Goal: Task Accomplishment & Management: Manage account settings

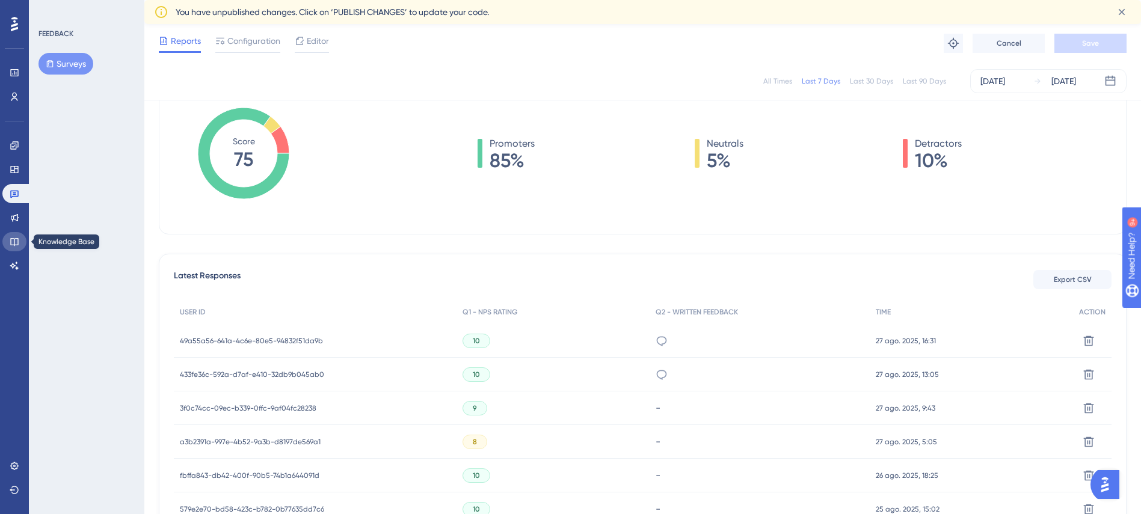
click at [13, 244] on icon at bounding box center [15, 242] width 10 height 10
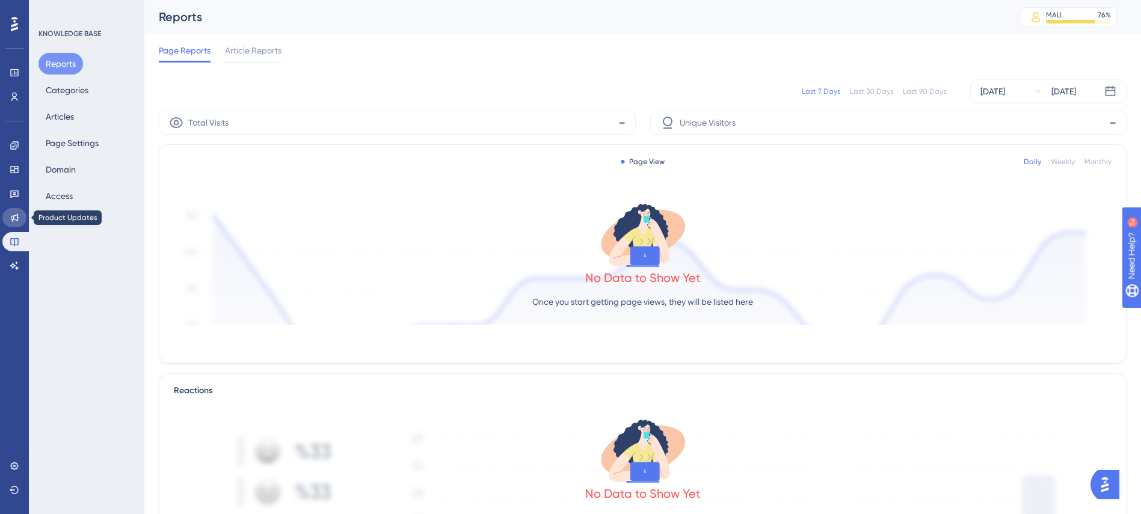
click at [9, 213] on link at bounding box center [14, 217] width 24 height 19
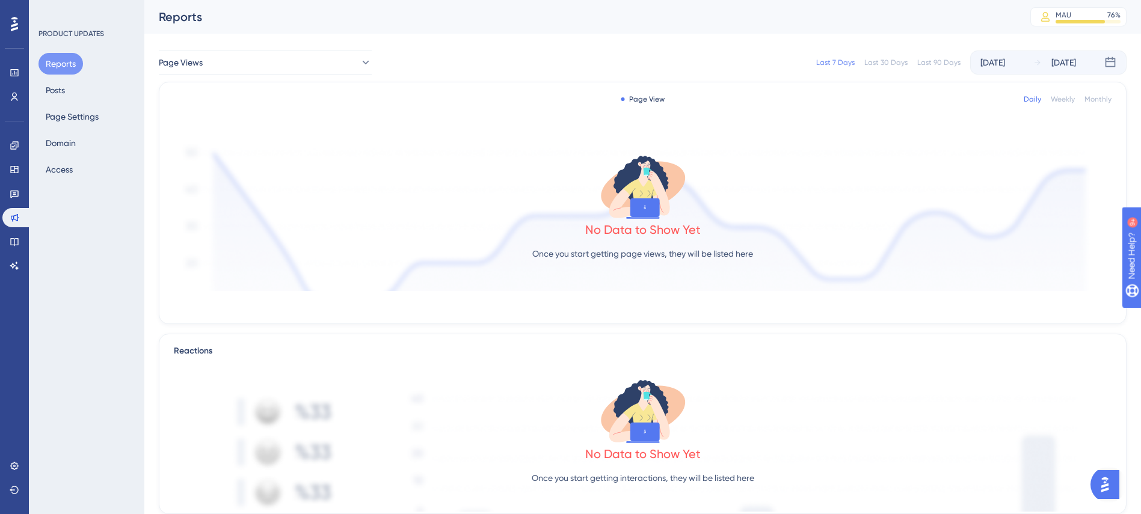
click at [75, 86] on div "Reports Posts Page Settings Domain Access" at bounding box center [86, 117] width 97 height 128
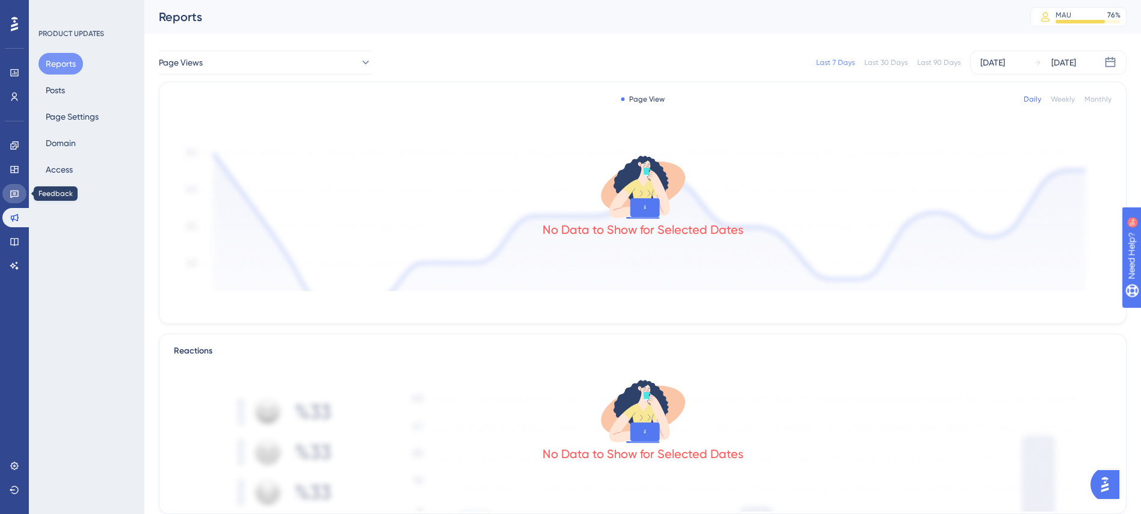
click at [22, 192] on link at bounding box center [14, 193] width 24 height 19
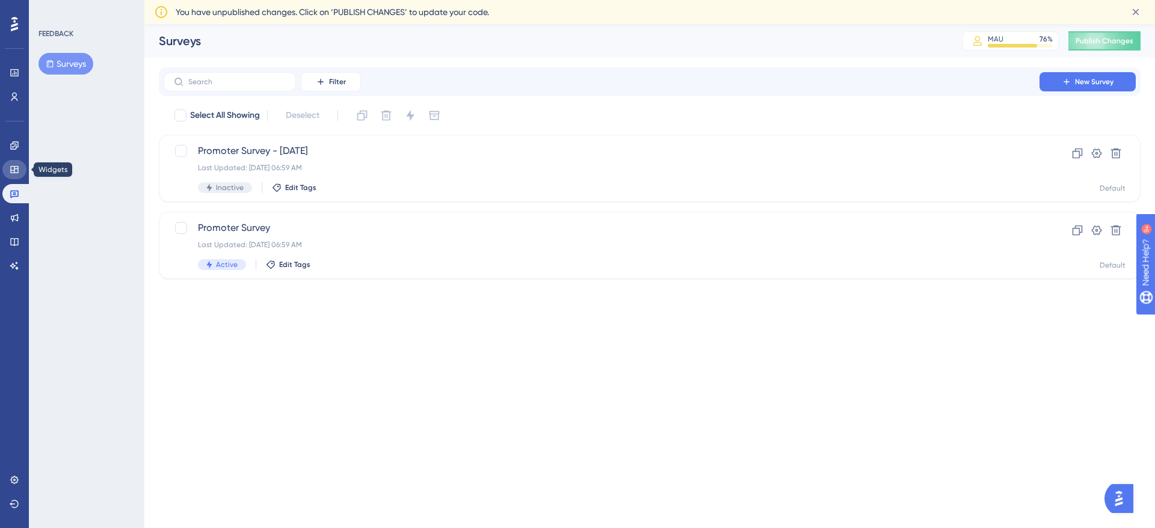
click at [20, 167] on link at bounding box center [14, 169] width 24 height 19
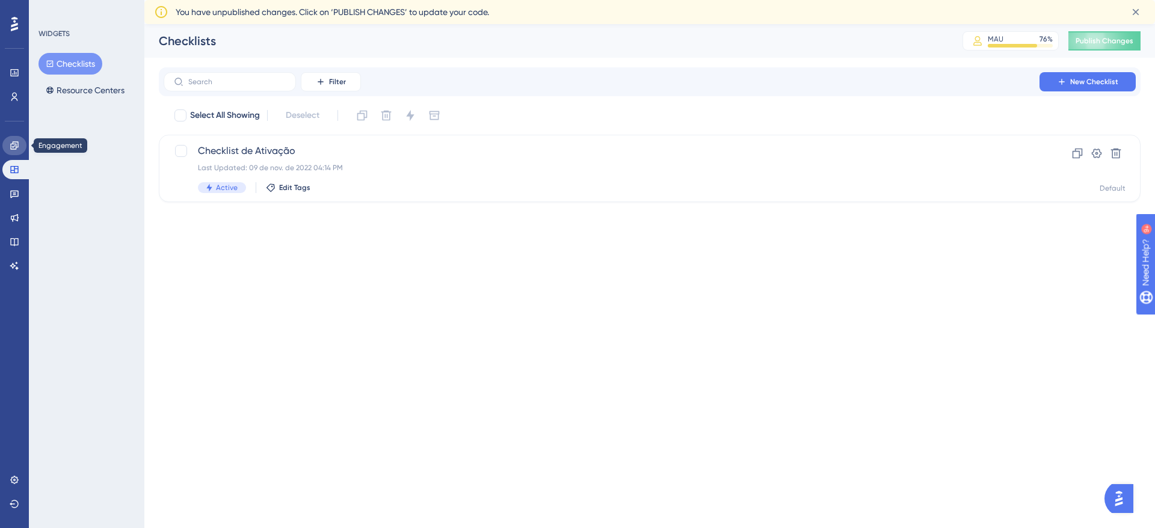
click at [15, 144] on icon at bounding box center [15, 146] width 10 height 10
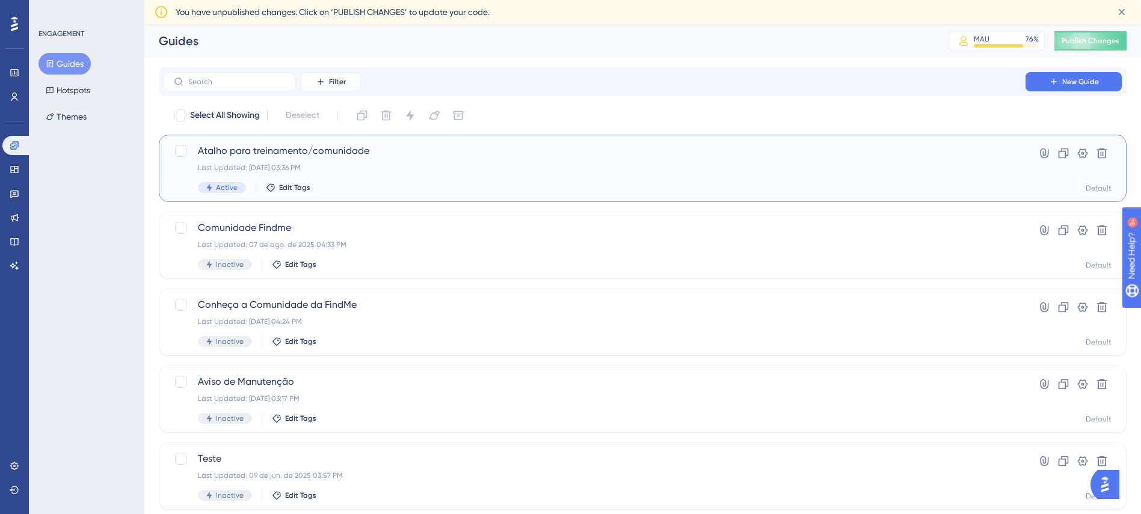
click at [386, 176] on div "Atalho para treinamento/comunidade Last Updated: 04 de ago. de 2025 03:36 PM Ac…" at bounding box center [594, 168] width 793 height 49
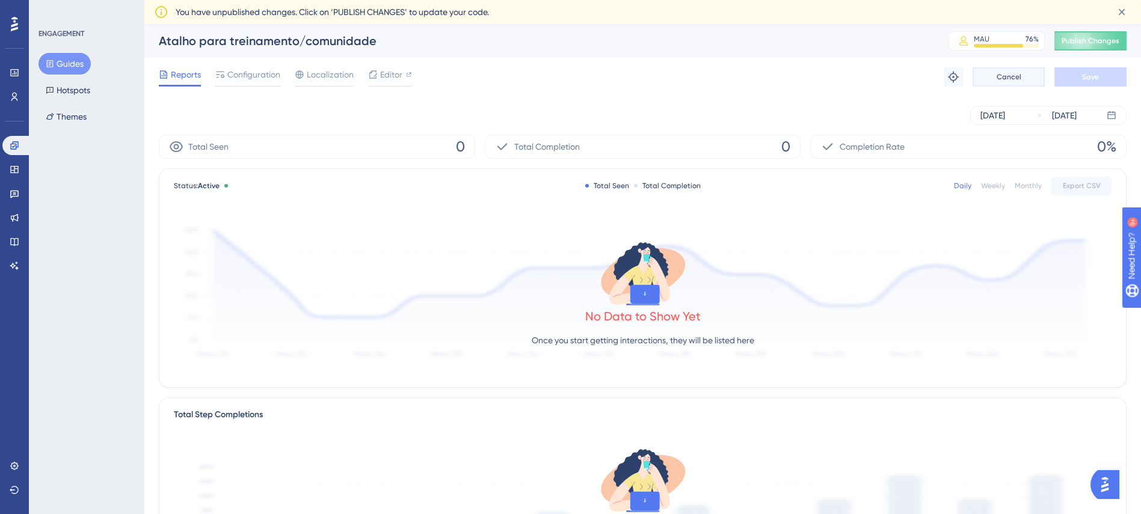
click at [1016, 80] on span "Cancel" at bounding box center [1009, 77] width 25 height 10
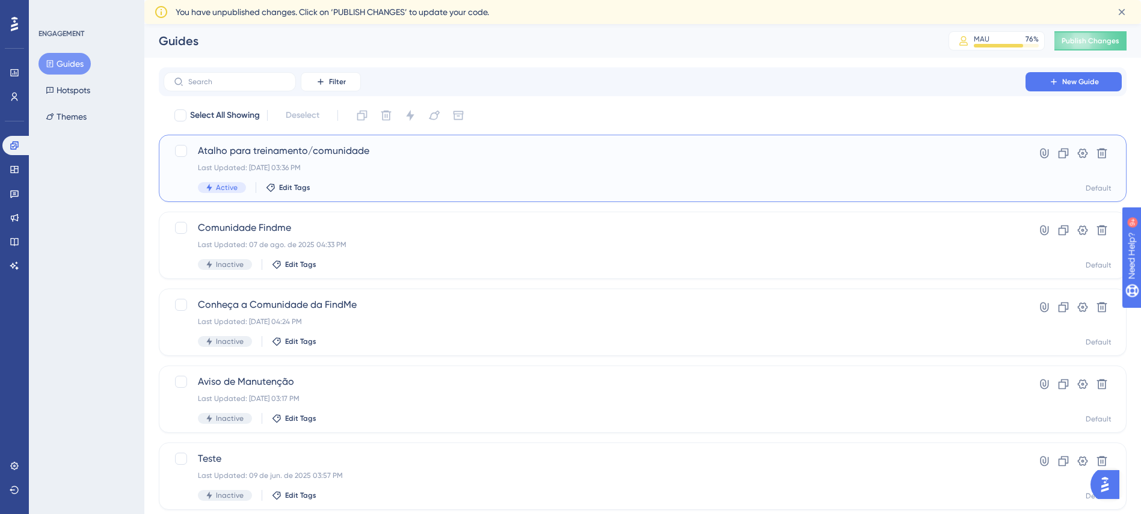
click at [265, 157] on span "Atalho para treinamento/comunidade" at bounding box center [594, 151] width 793 height 14
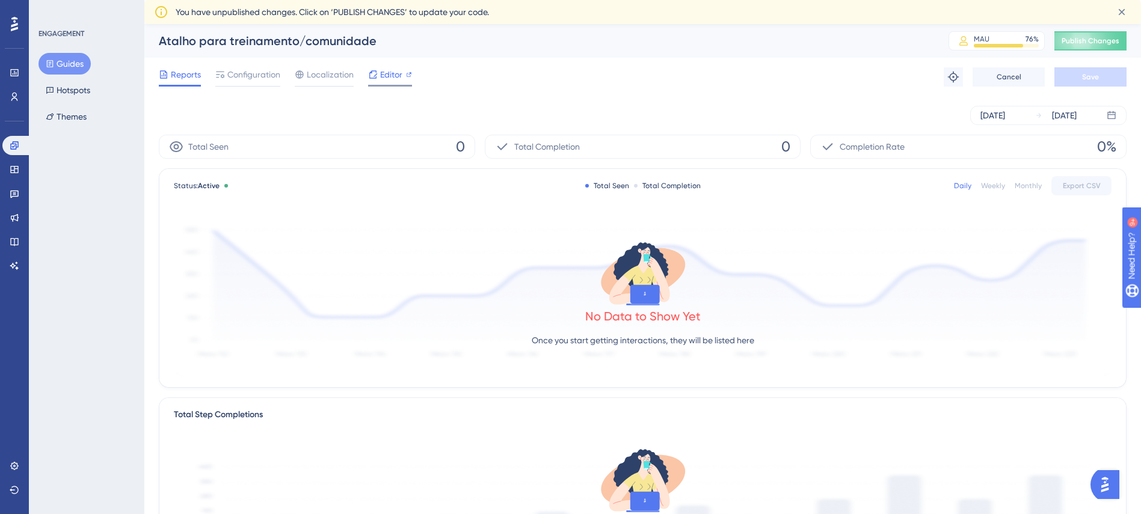
click at [392, 68] on span "Editor" at bounding box center [391, 74] width 22 height 14
click at [262, 73] on span "Configuration" at bounding box center [253, 74] width 53 height 14
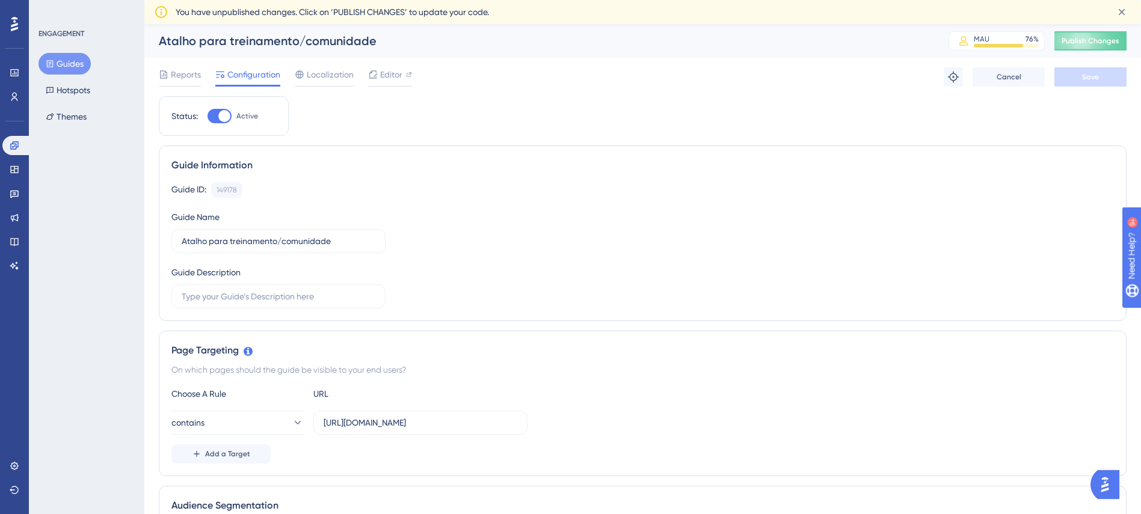
click at [214, 115] on div at bounding box center [220, 116] width 24 height 14
click at [208, 116] on input "Active" at bounding box center [207, 116] width 1 height 1
checkbox input "false"
click at [1081, 78] on button "Save" at bounding box center [1090, 76] width 72 height 19
click at [67, 61] on button "Guides" at bounding box center [64, 64] width 52 height 22
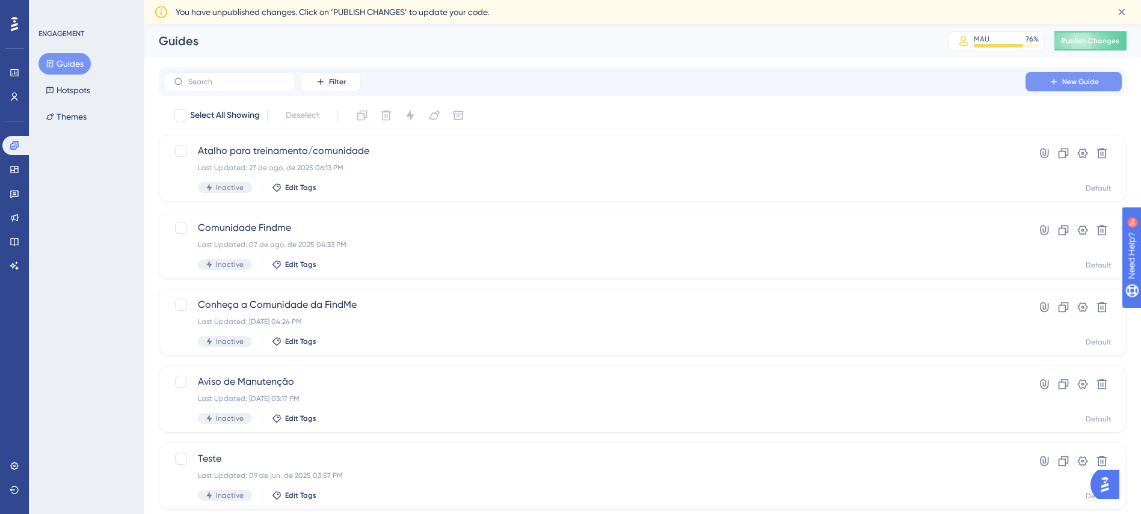
click at [1083, 80] on span "New Guide" at bounding box center [1080, 82] width 37 height 10
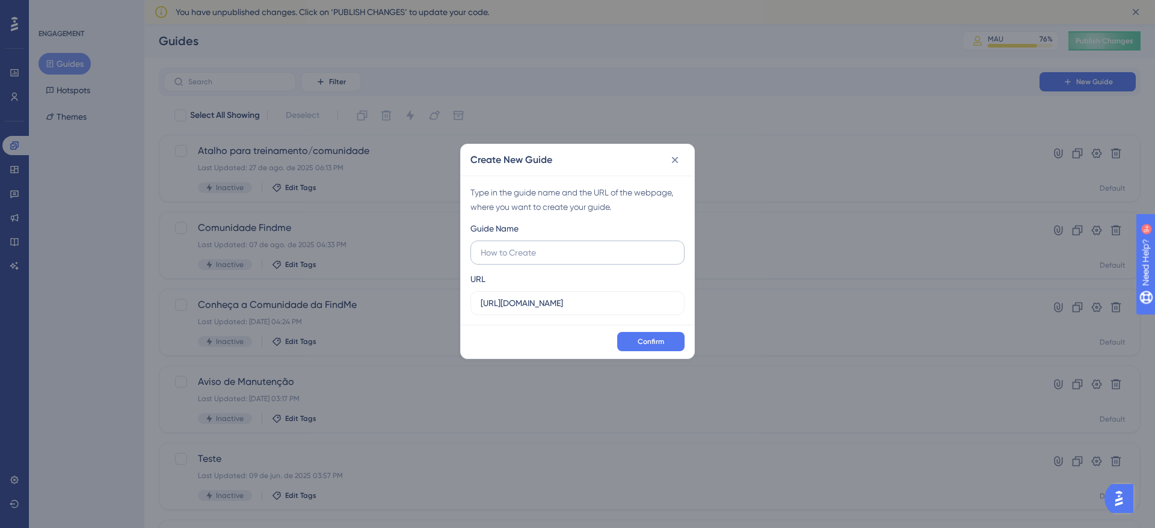
click at [521, 248] on input "text" at bounding box center [578, 252] width 194 height 13
type input "Aviso de manutenção dos Dash"
drag, startPoint x: 590, startPoint y: 304, endPoint x: 297, endPoint y: 305, distance: 292.9
click at [303, 306] on div "Create New Guide Type in the guide name and the URL of the webpage, where you w…" at bounding box center [577, 264] width 1155 height 528
paste input "/dashboard"
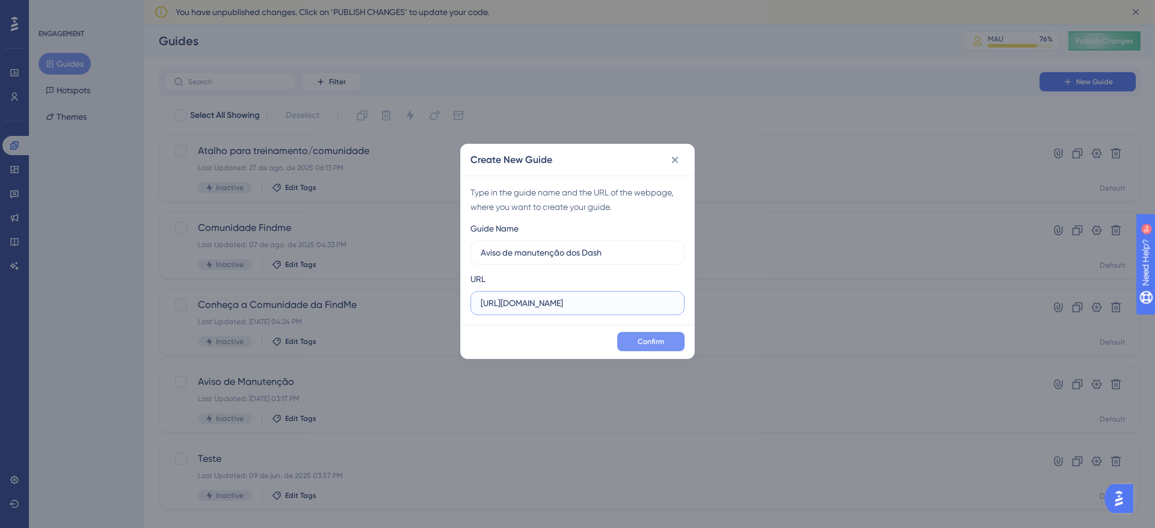
type input "https://v2.findme.id/dashboard"
click at [660, 337] on span "Confirm" at bounding box center [651, 342] width 26 height 10
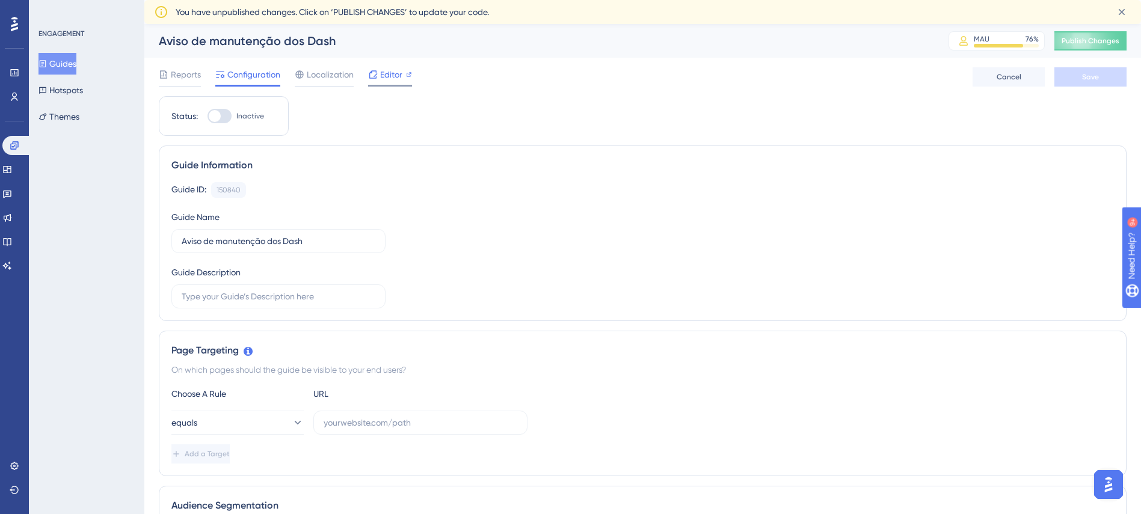
click at [387, 76] on span "Editor" at bounding box center [391, 74] width 22 height 14
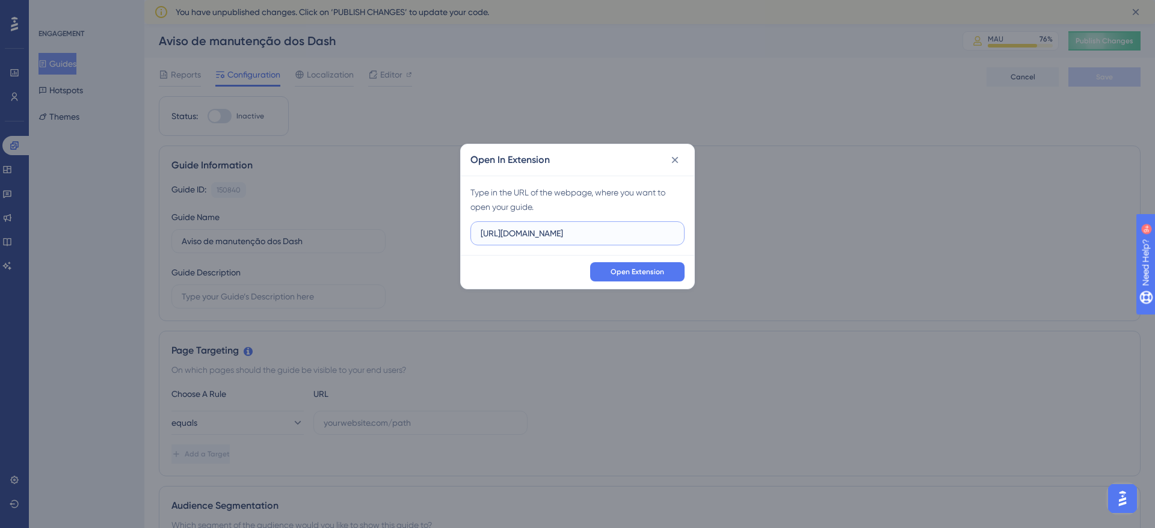
drag, startPoint x: 614, startPoint y: 233, endPoint x: 354, endPoint y: 228, distance: 260.5
click at [368, 228] on div "Open In Extension Type in the URL of the webpage, where you want to open your g…" at bounding box center [577, 264] width 1155 height 528
paste input "/dashboard"
type input "https://v2.findme.id/dashboard"
click at [631, 271] on span "Open Extension" at bounding box center [637, 272] width 54 height 10
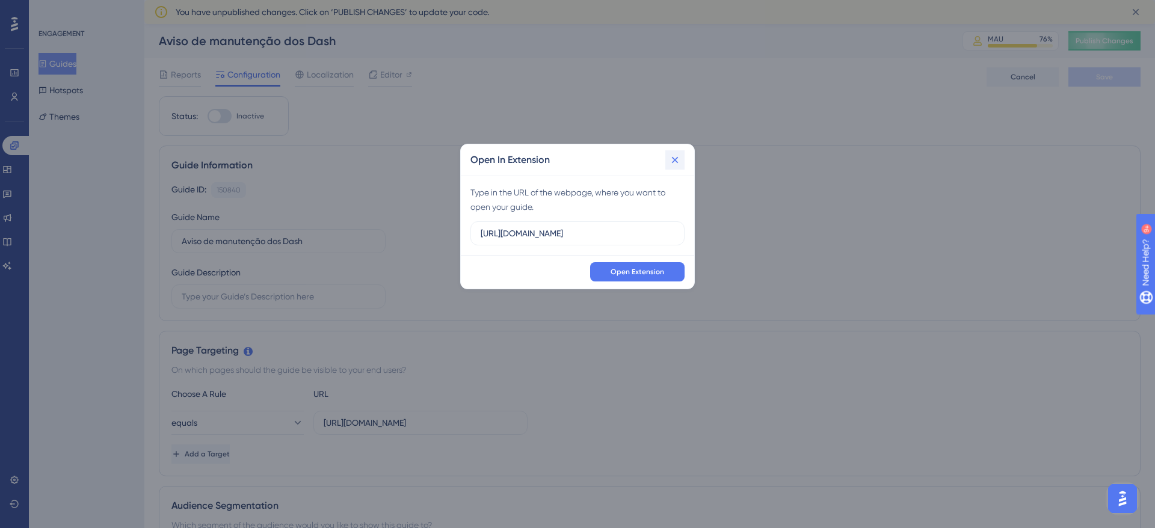
click at [682, 164] on button at bounding box center [674, 159] width 19 height 19
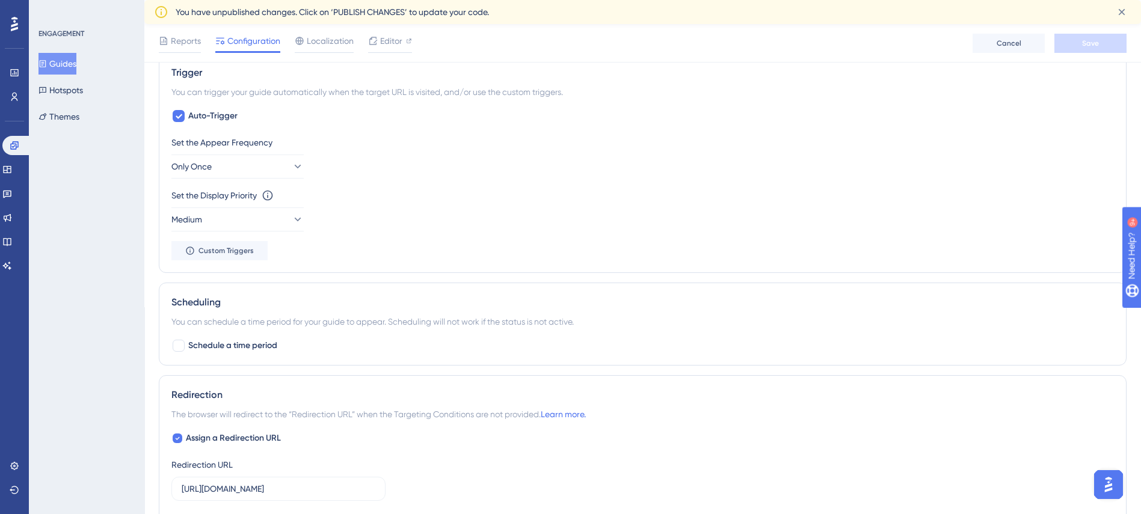
scroll to position [541, 0]
click at [291, 170] on icon at bounding box center [297, 165] width 12 height 12
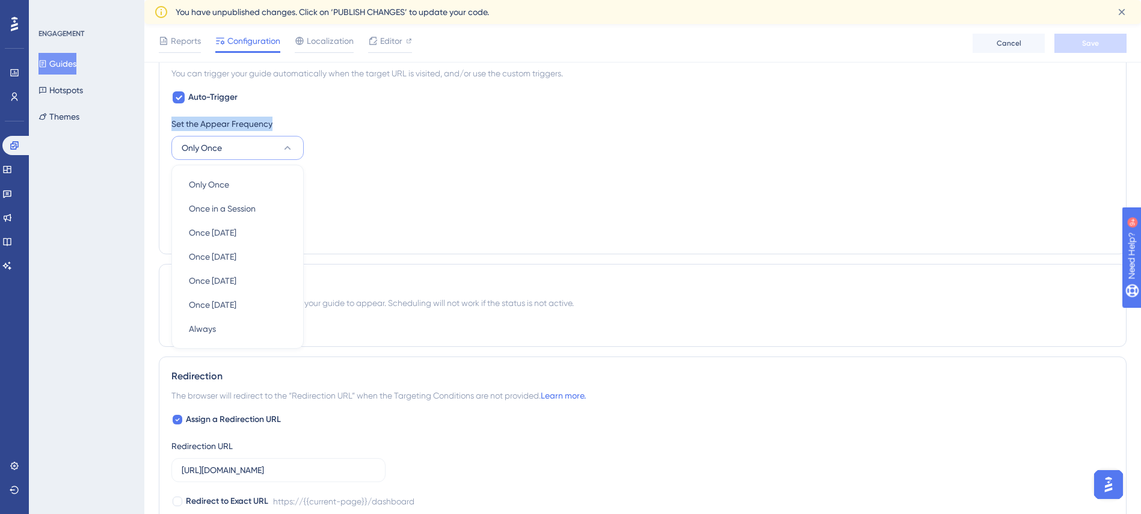
drag, startPoint x: 287, startPoint y: 125, endPoint x: 170, endPoint y: 126, distance: 117.9
click at [170, 126] on div "Trigger You can trigger your guide automatically when the target URL is visited…" at bounding box center [643, 144] width 968 height 220
copy div "Set the Appear Frequency"
click at [275, 150] on button "Only Once" at bounding box center [237, 148] width 132 height 24
click at [211, 256] on span "Once in 7 days" at bounding box center [213, 257] width 48 height 14
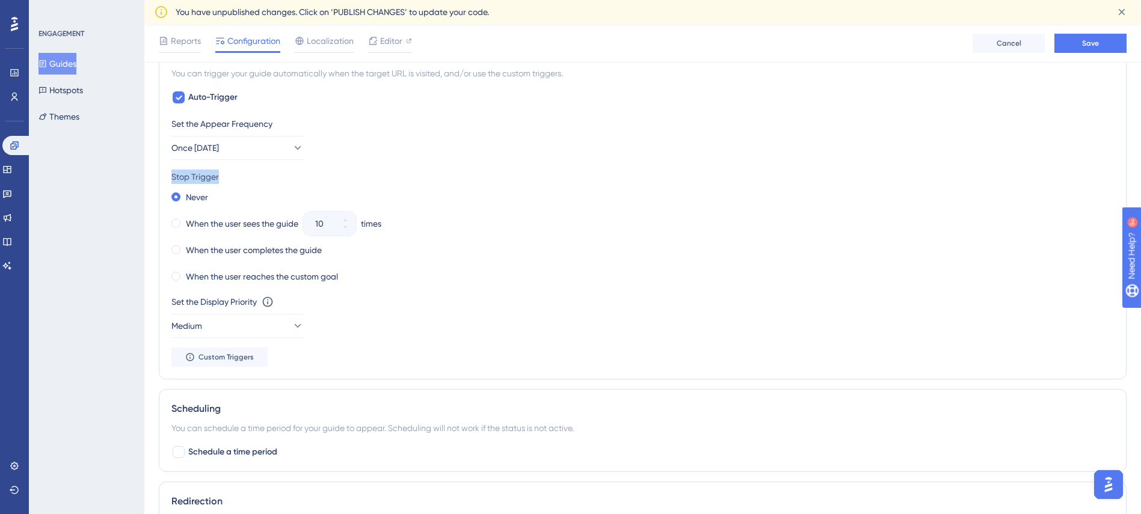
drag, startPoint x: 233, startPoint y: 176, endPoint x: 163, endPoint y: 173, distance: 69.8
click at [163, 173] on div "Trigger You can trigger your guide automatically when the target URL is visited…" at bounding box center [643, 206] width 968 height 345
copy div "Stop Trigger"
click at [292, 327] on icon at bounding box center [297, 326] width 12 height 12
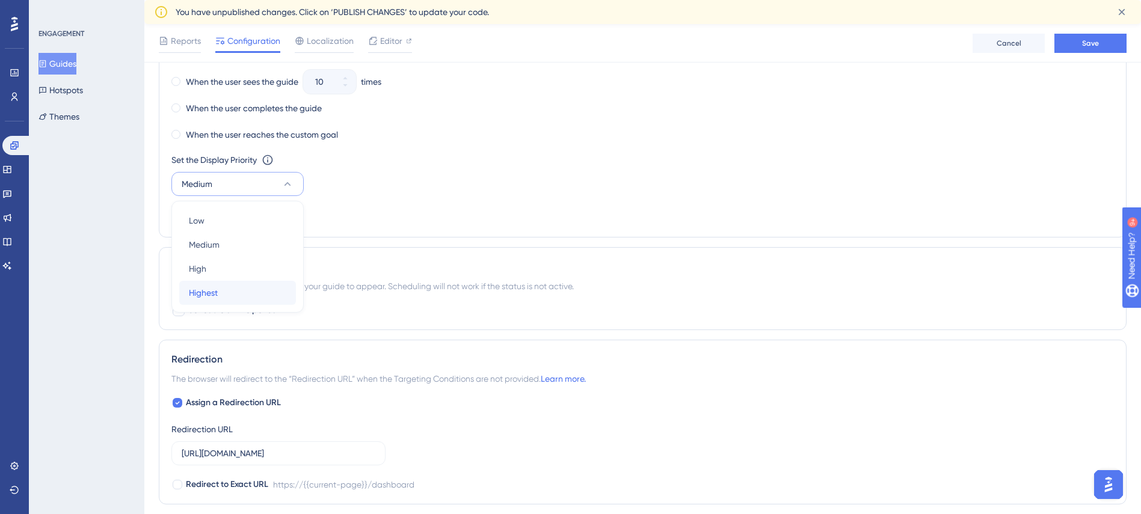
click at [220, 286] on div "Highest Highest" at bounding box center [237, 293] width 97 height 24
drag, startPoint x: 231, startPoint y: 267, endPoint x: 171, endPoint y: 263, distance: 60.3
click at [171, 263] on div "Scheduling You can schedule a time period for your guide to appear. Scheduling …" at bounding box center [643, 288] width 968 height 83
copy div "Scheduling"
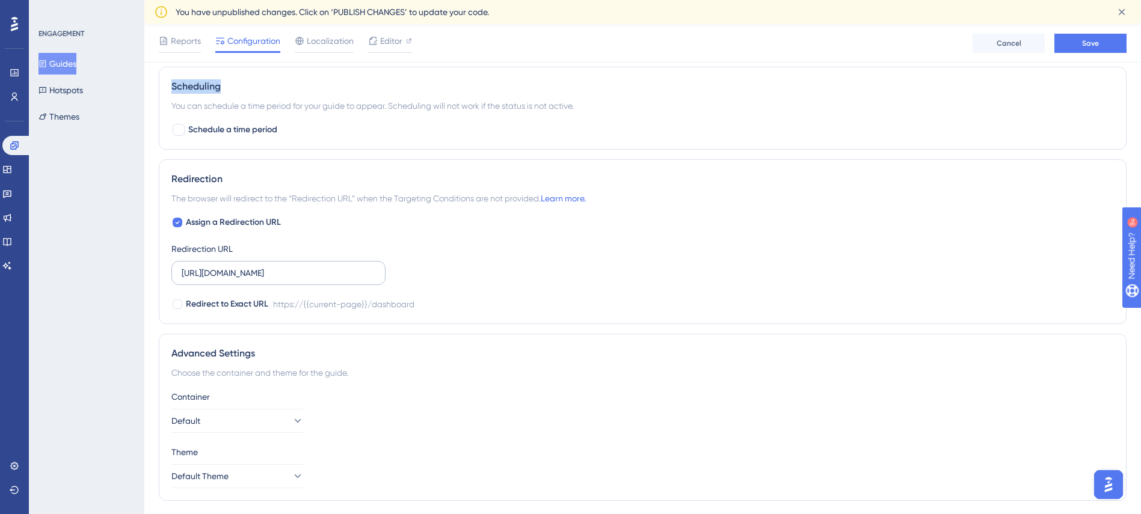
scroll to position [916, 0]
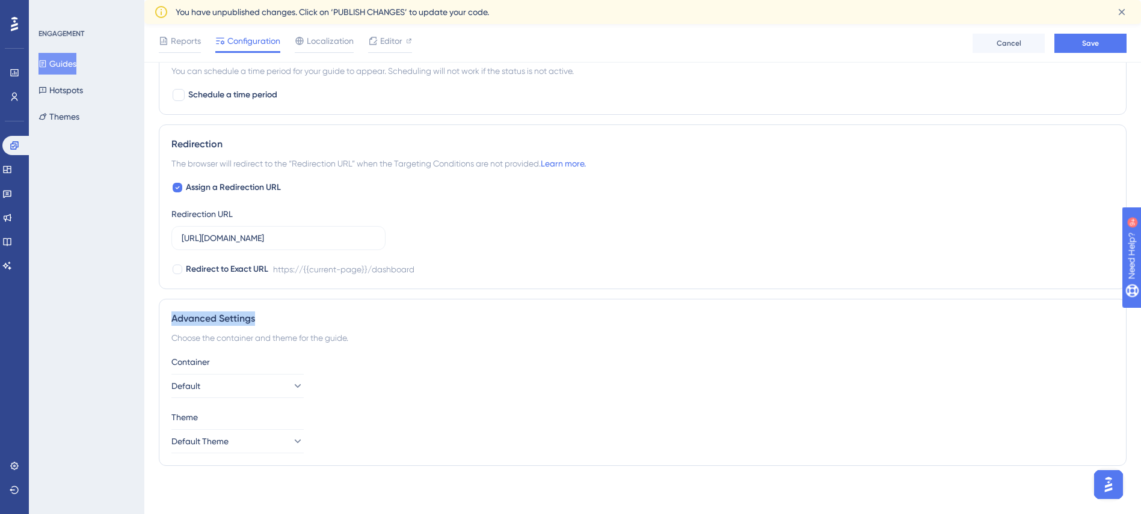
drag, startPoint x: 271, startPoint y: 324, endPoint x: 166, endPoint y: 314, distance: 105.8
click at [166, 314] on div "Advanced Settings Choose the container and theme for the guide. Container Defau…" at bounding box center [643, 382] width 968 height 167
copy div "Advanced Settings"
drag, startPoint x: 227, startPoint y: 360, endPoint x: 146, endPoint y: 360, distance: 81.8
click at [0, 0] on div "Performance Users Engagement Widgets Feedback Product Updates Knowledge Base AI…" at bounding box center [0, 0] width 0 height 0
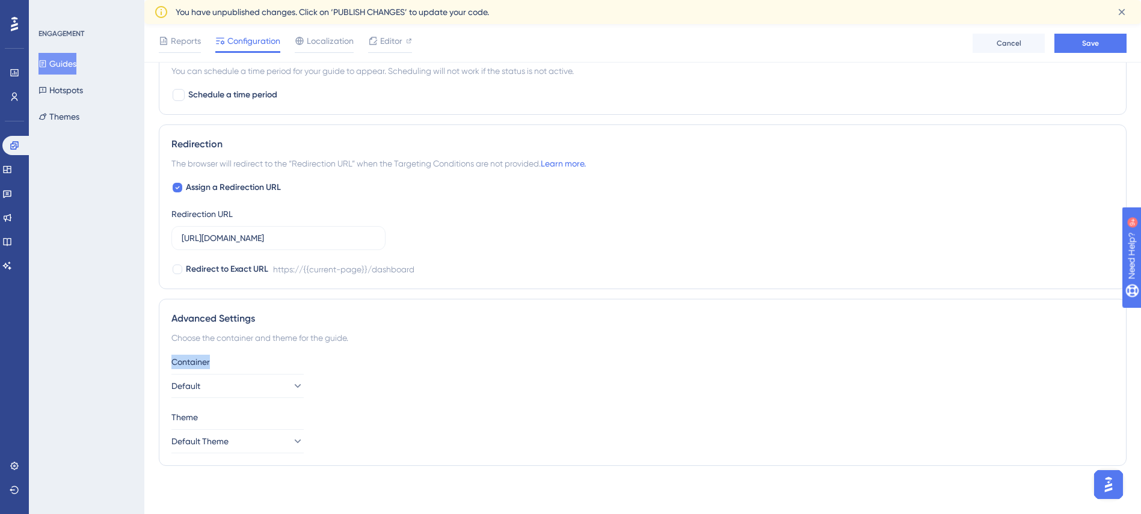
copy div "Container"
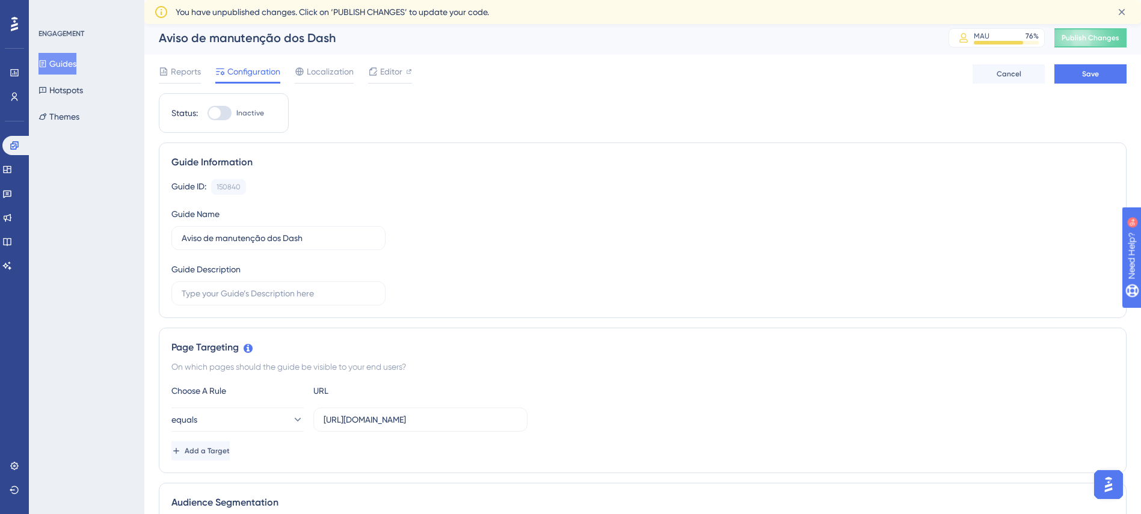
scroll to position [0, 0]
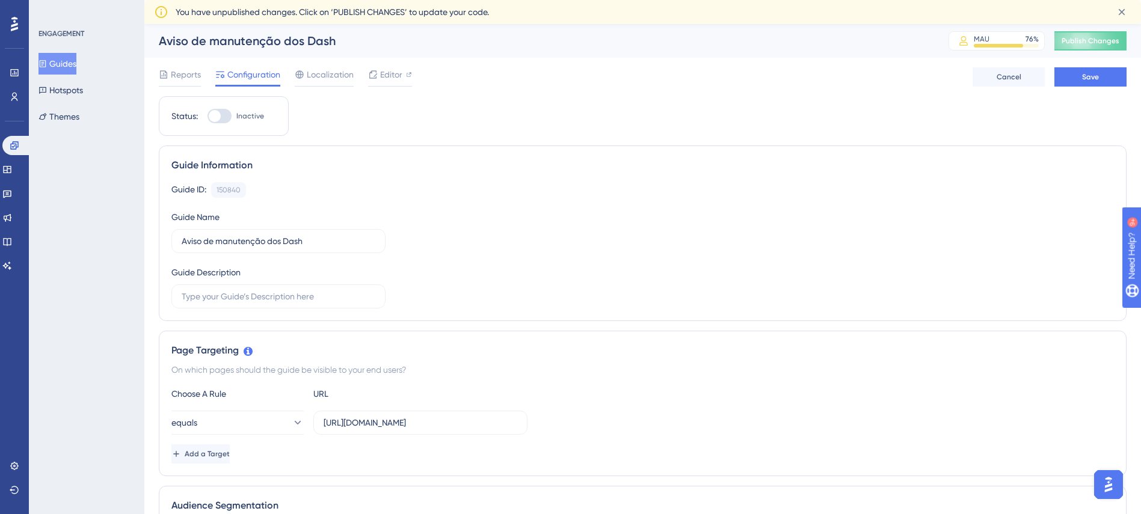
click at [223, 113] on div at bounding box center [220, 116] width 24 height 14
click at [208, 116] on input "Inactive" at bounding box center [207, 116] width 1 height 1
click at [1098, 80] on span "Save" at bounding box center [1090, 77] width 17 height 10
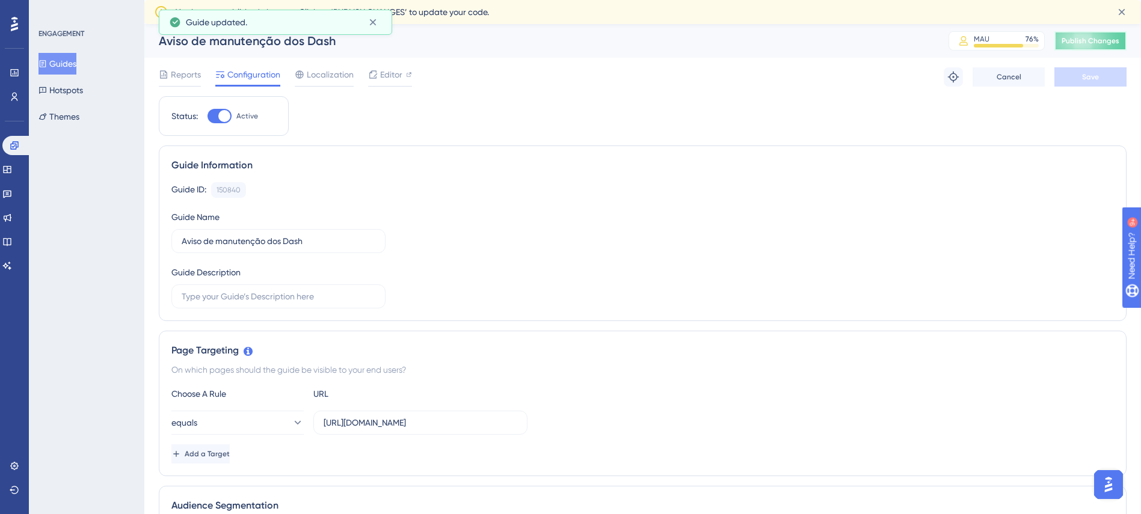
click at [1119, 45] on span "Publish Changes" at bounding box center [1091, 41] width 58 height 10
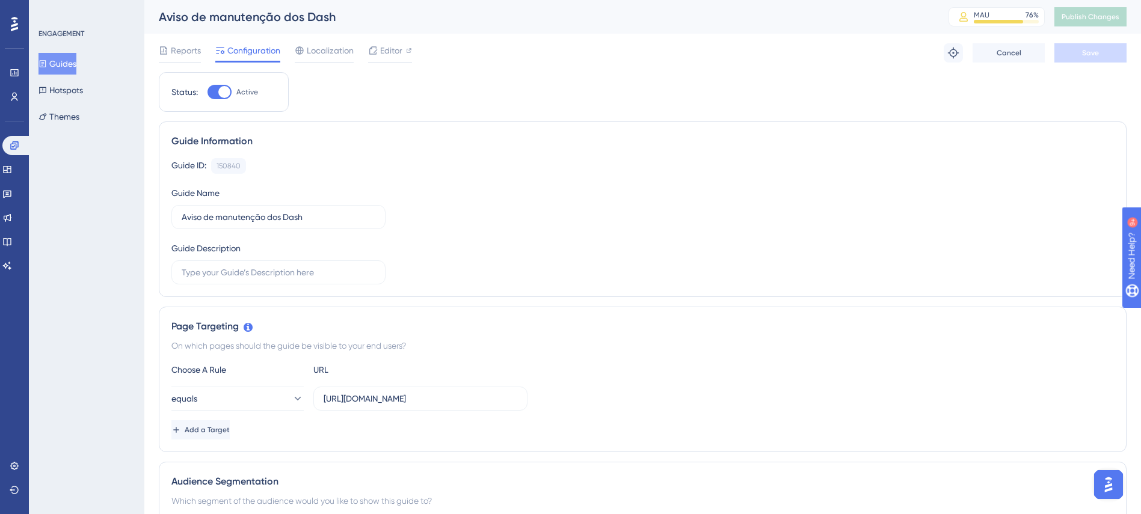
click at [222, 86] on div at bounding box center [224, 92] width 12 height 12
click at [208, 92] on input "Active" at bounding box center [207, 92] width 1 height 1
checkbox input "false"
click at [406, 232] on div "Guide ID: 150840 Copy Guide Name Aviso de manutenção dos Dash Guide Description" at bounding box center [642, 221] width 942 height 126
click at [385, 50] on span "Editor" at bounding box center [391, 50] width 22 height 14
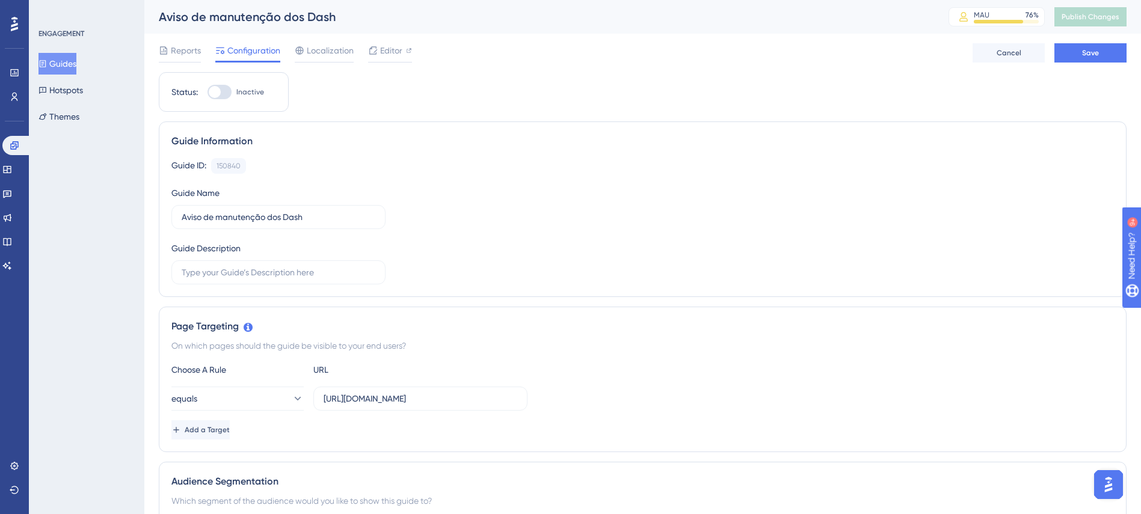
click at [65, 63] on button "Guides" at bounding box center [57, 64] width 38 height 22
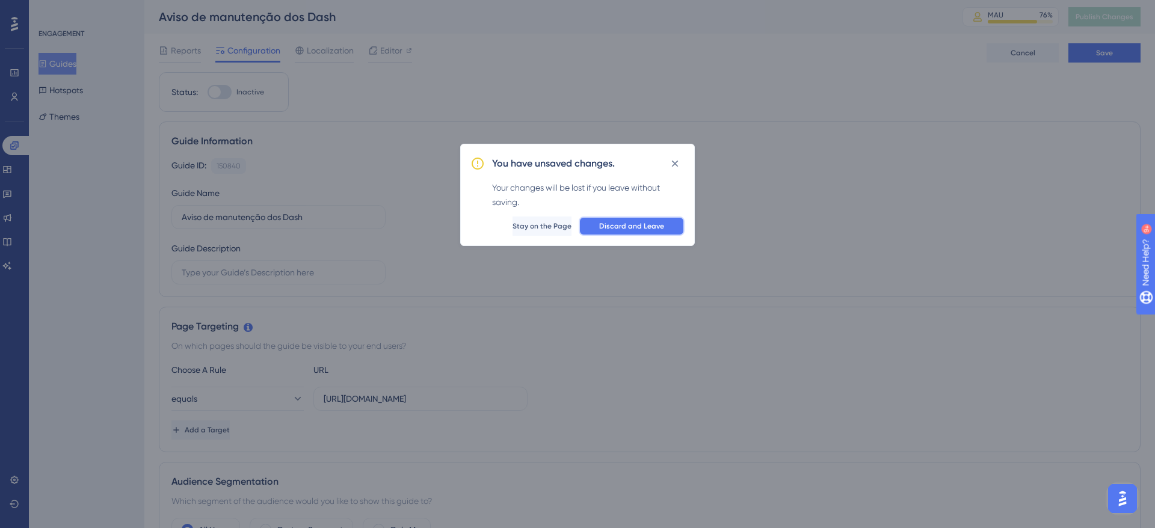
click at [607, 226] on span "Discard and Leave" at bounding box center [631, 226] width 65 height 10
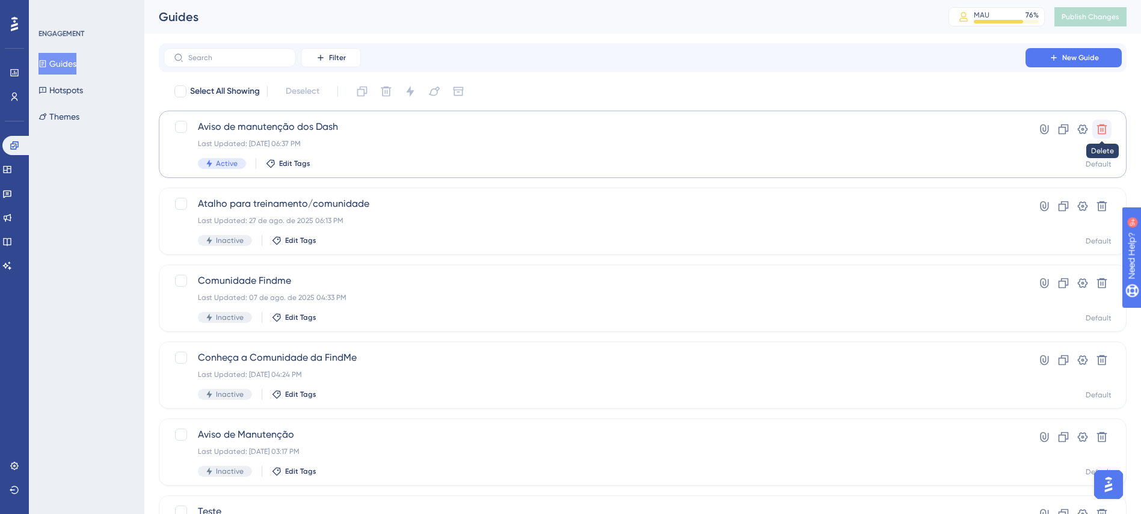
click at [1107, 131] on icon at bounding box center [1102, 129] width 12 height 12
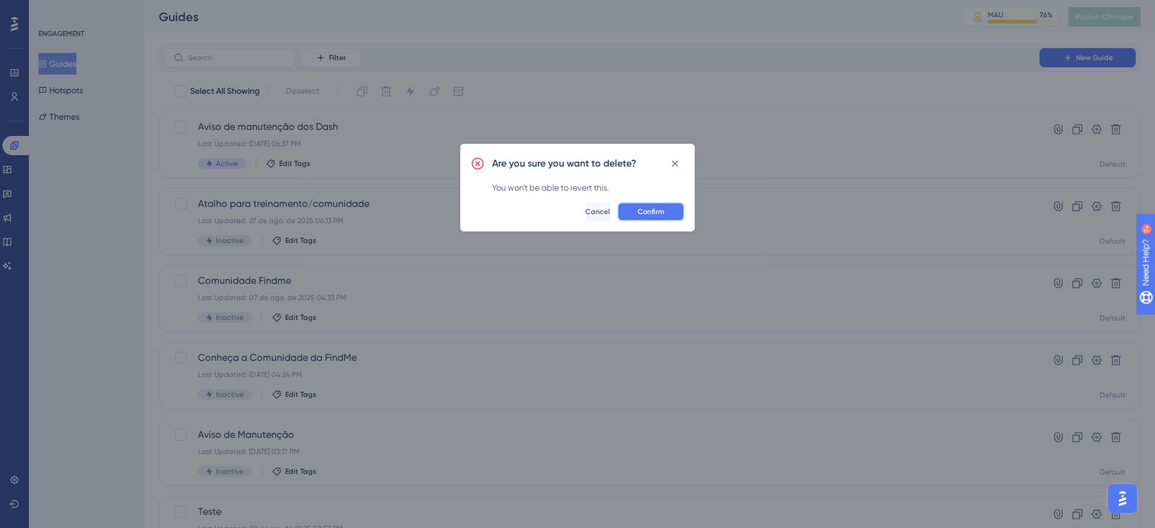
click at [682, 211] on button "Confirm" at bounding box center [650, 211] width 67 height 19
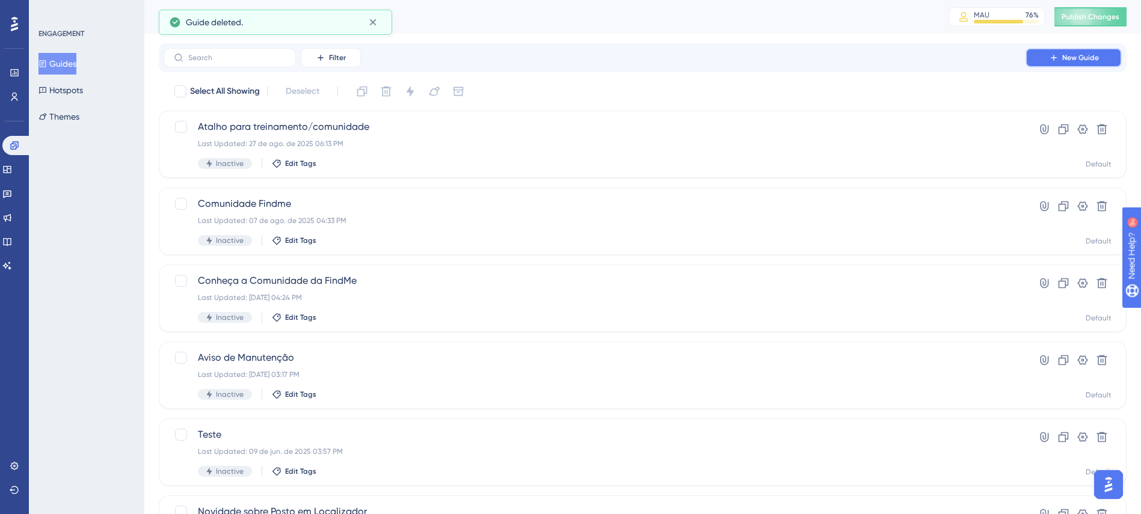
click at [1051, 58] on icon at bounding box center [1053, 57] width 5 height 5
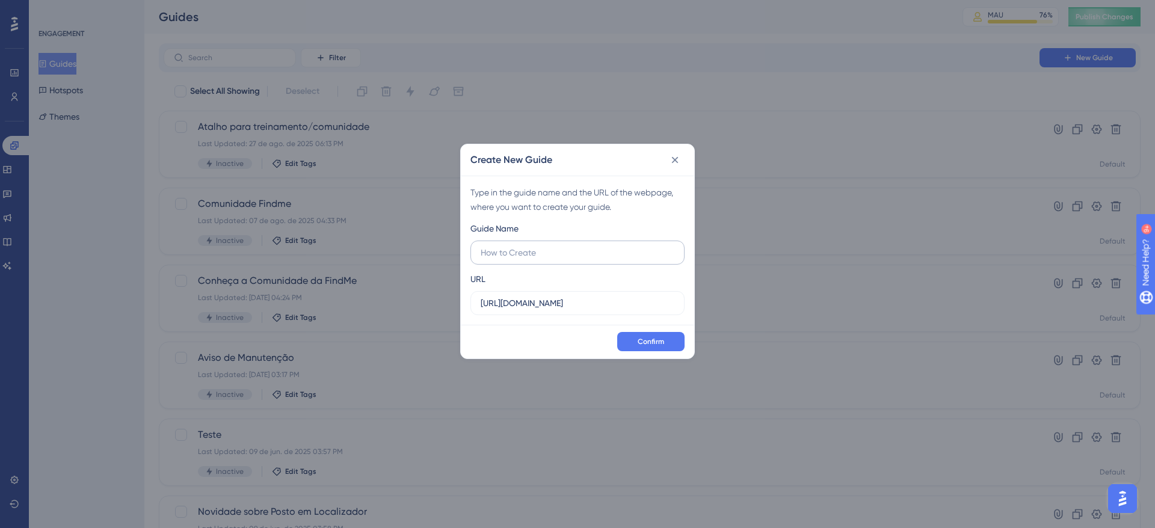
click at [553, 257] on input "text" at bounding box center [578, 252] width 194 height 13
type input "Aviso de manutenção Dash"
click at [532, 303] on input "https://v2.findme.id" at bounding box center [578, 303] width 194 height 13
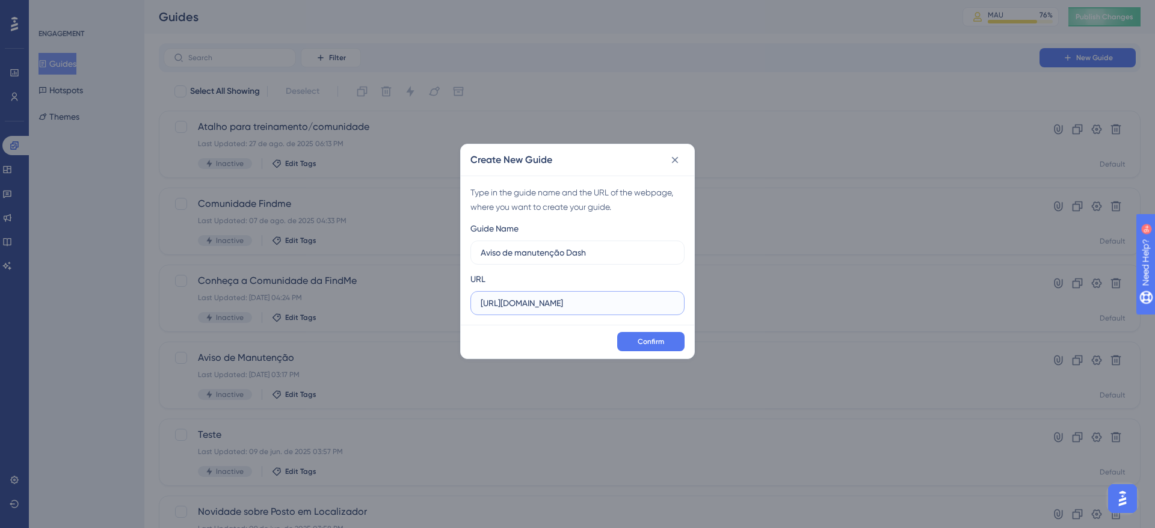
paste input "/dashboard"
type input "https://v2.findme.id/dashboard"
click at [654, 335] on button "Confirm" at bounding box center [650, 341] width 67 height 19
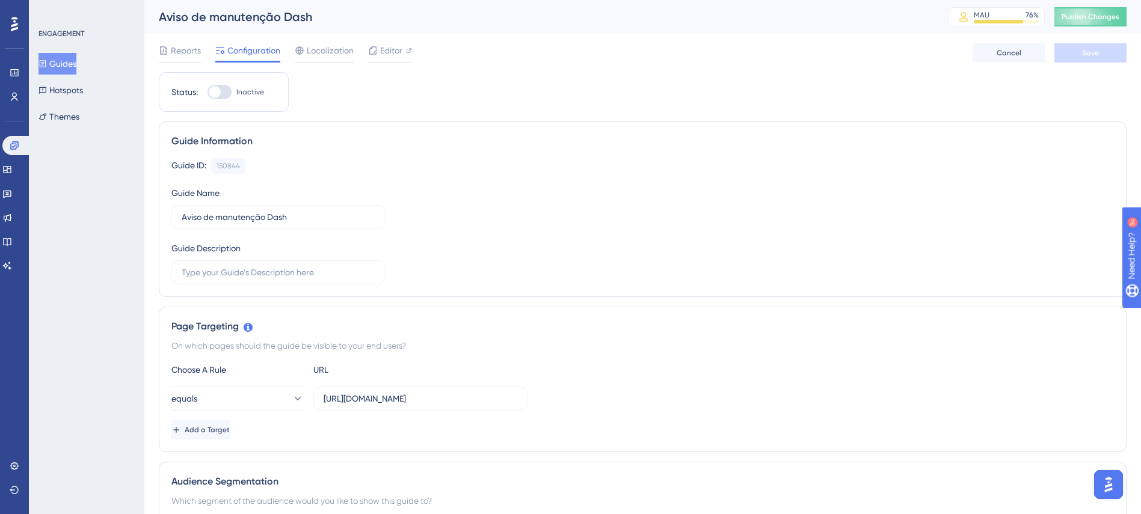
click at [47, 61] on icon at bounding box center [42, 64] width 8 height 8
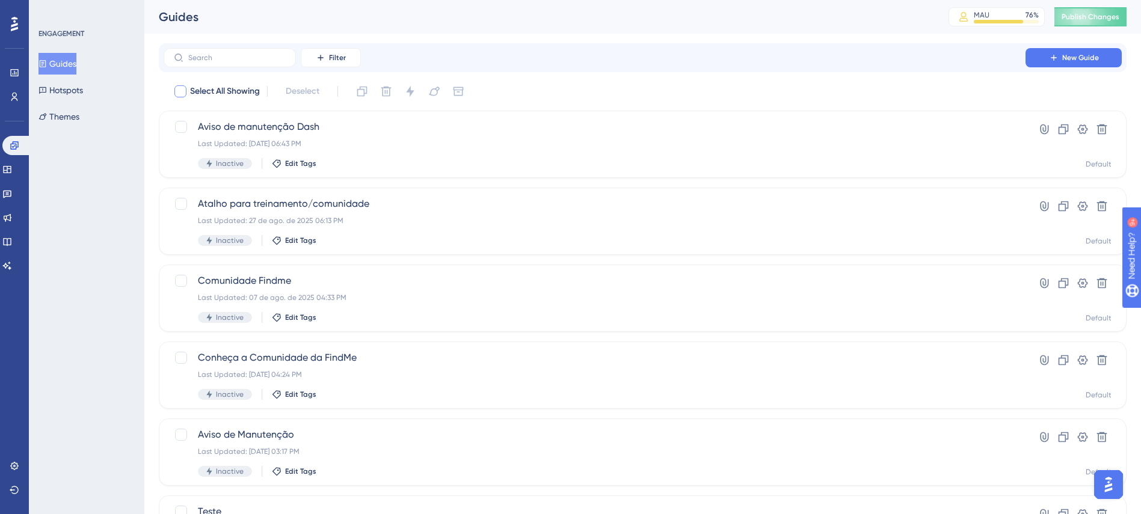
click at [247, 91] on span "Select All Showing" at bounding box center [225, 91] width 70 height 14
checkbox input "true"
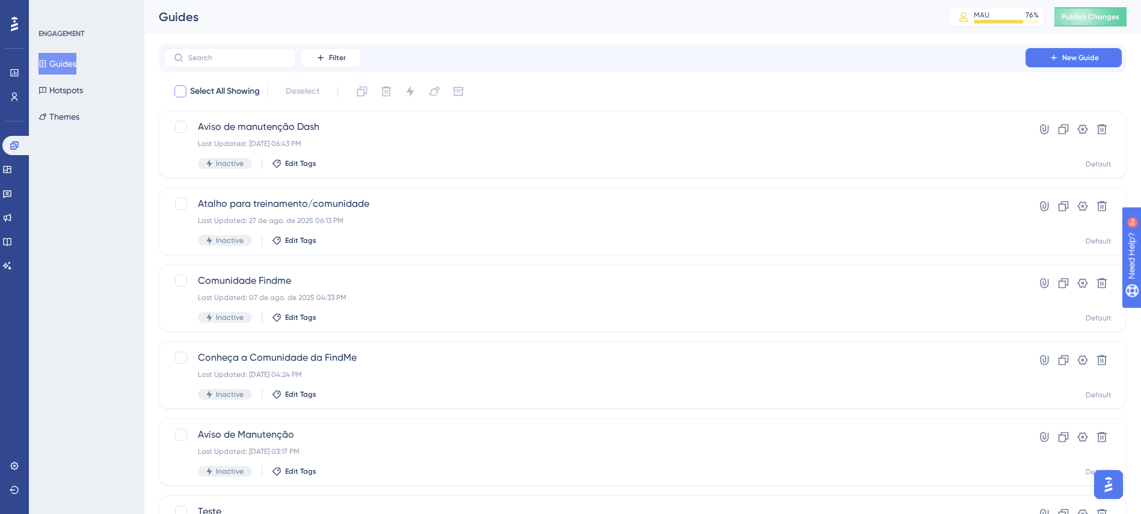
checkbox input "true"
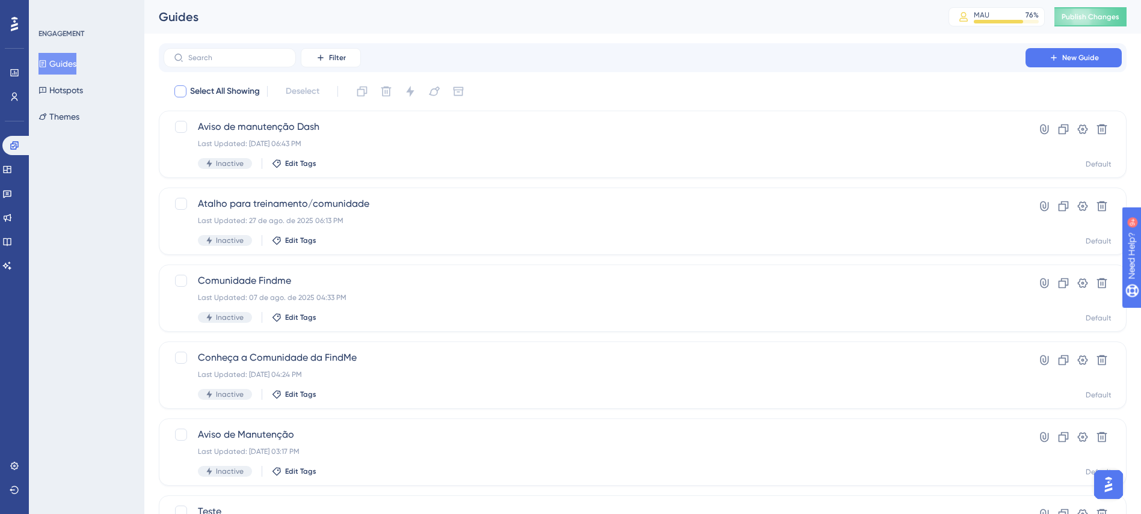
checkbox input "true"
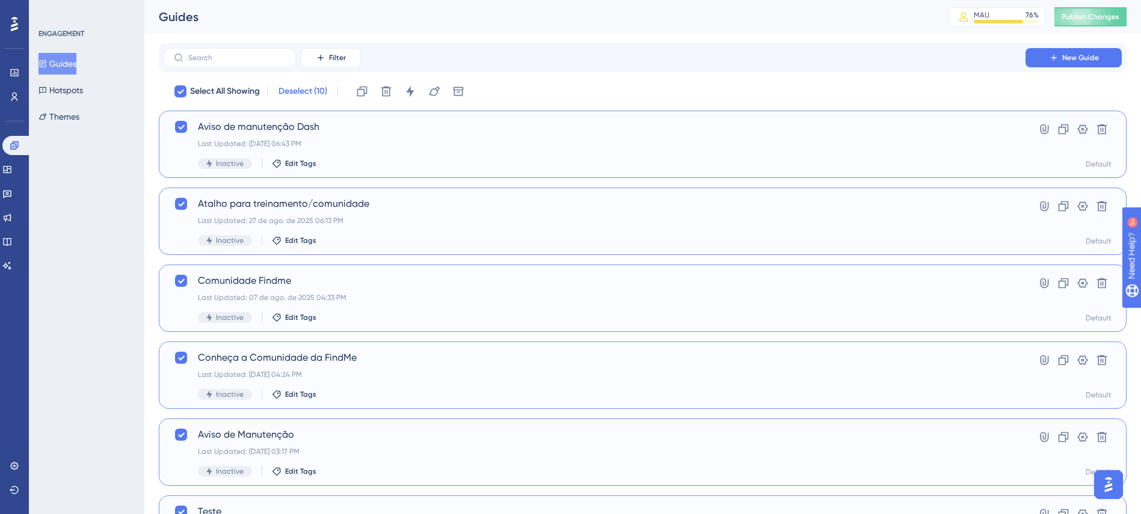
click at [308, 90] on span "Deselect (10)" at bounding box center [302, 91] width 49 height 14
checkbox input "false"
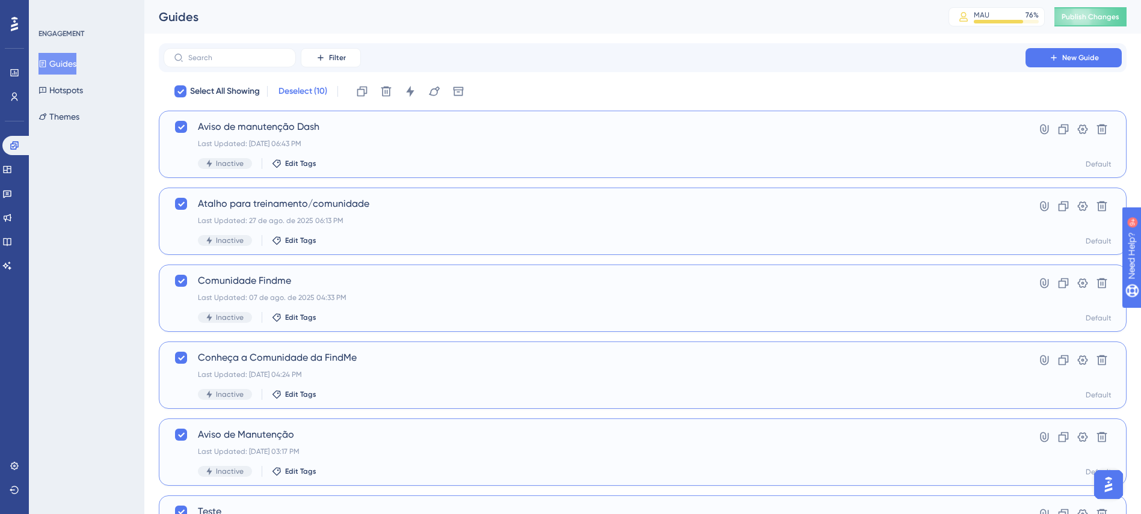
checkbox input "false"
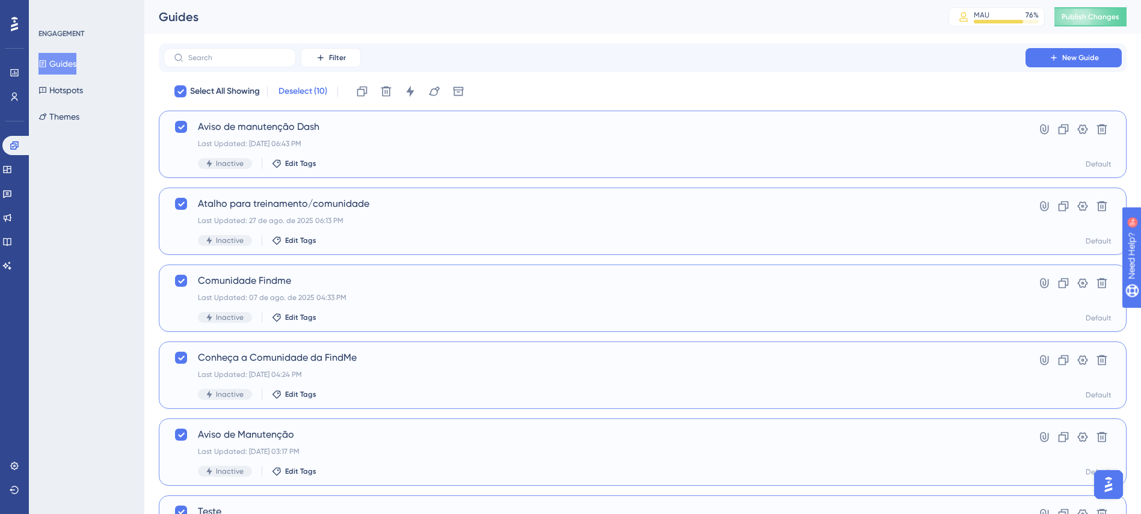
checkbox input "false"
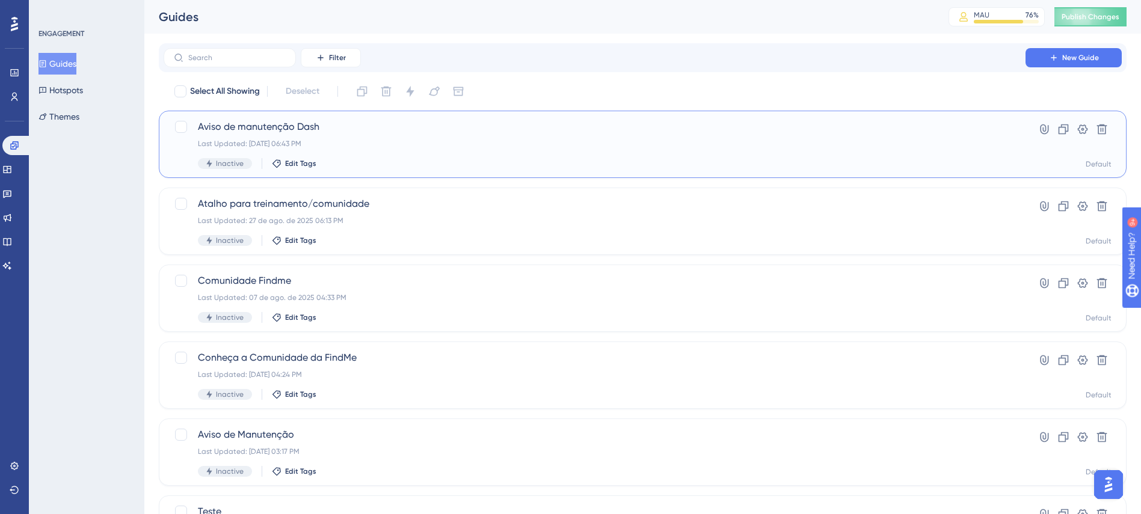
click at [1111, 132] on div "Aviso de manutenção Dash Last Updated: 27 de ago. de 2025 06:43 PM Inactive Edi…" at bounding box center [643, 144] width 968 height 67
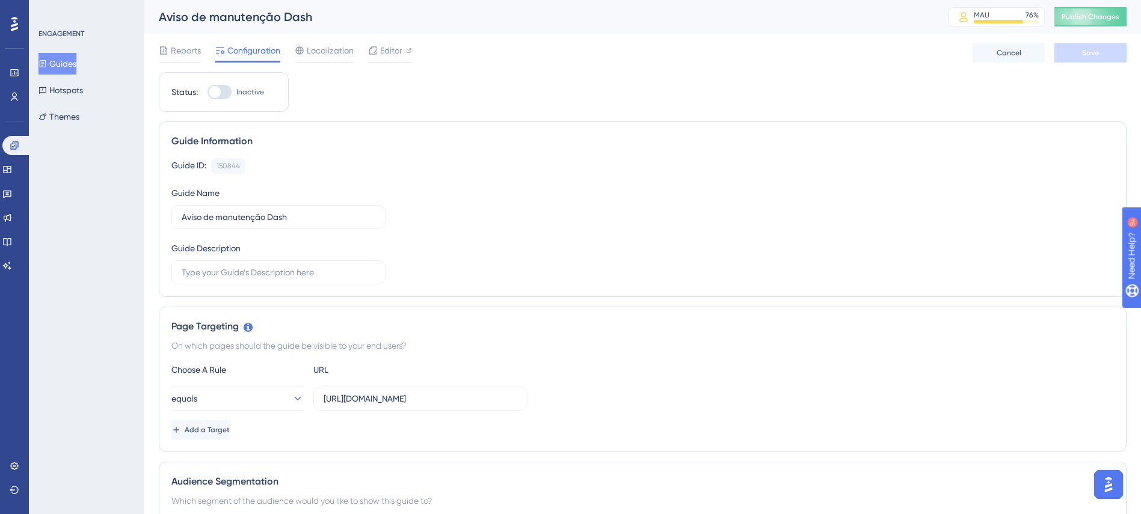
click at [76, 60] on button "Guides" at bounding box center [57, 64] width 38 height 22
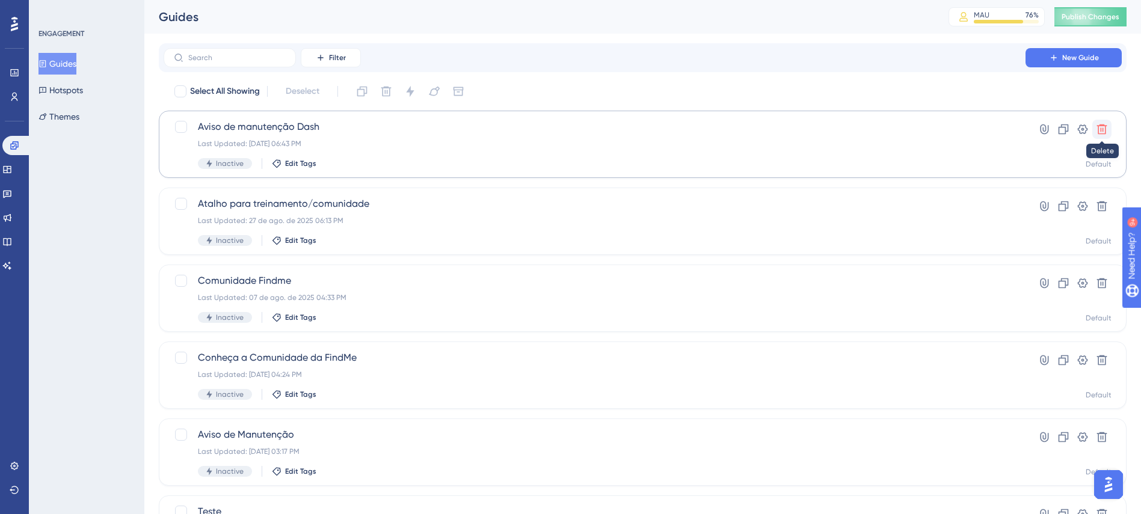
click at [1101, 131] on icon at bounding box center [1102, 130] width 10 height 10
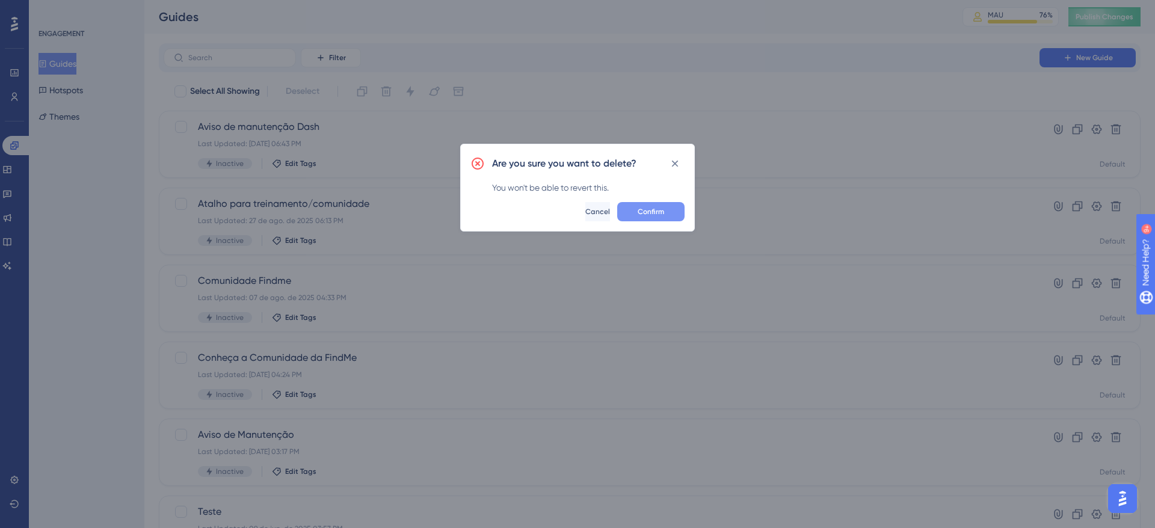
click at [647, 208] on span "Confirm" at bounding box center [651, 212] width 26 height 10
